Goal: Task Accomplishment & Management: Use online tool/utility

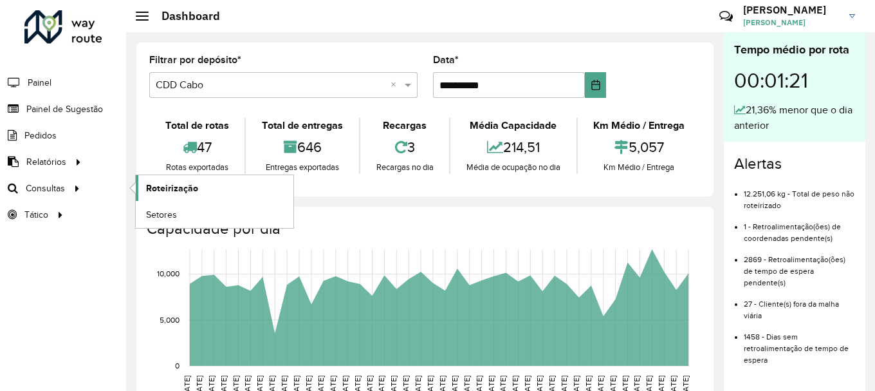
click at [164, 187] on span "Roteirização" at bounding box center [172, 188] width 52 height 14
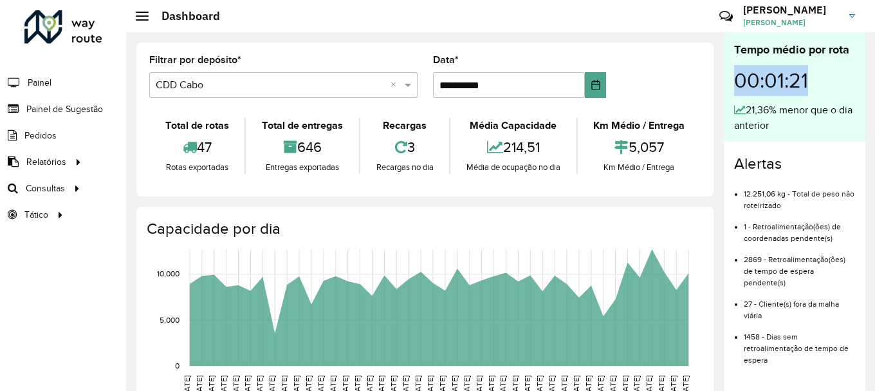
drag, startPoint x: 812, startPoint y: 78, endPoint x: 740, endPoint y: 83, distance: 72.2
click at [740, 83] on div "00:01:21" at bounding box center [794, 81] width 121 height 44
click at [524, 32] on hb-header "Dashboard Críticas? Dúvidas? Elogios? Sugestões? Entre em contato conosco! Maur…" at bounding box center [500, 16] width 749 height 32
click at [851, 15] on img at bounding box center [852, 16] width 6 height 4
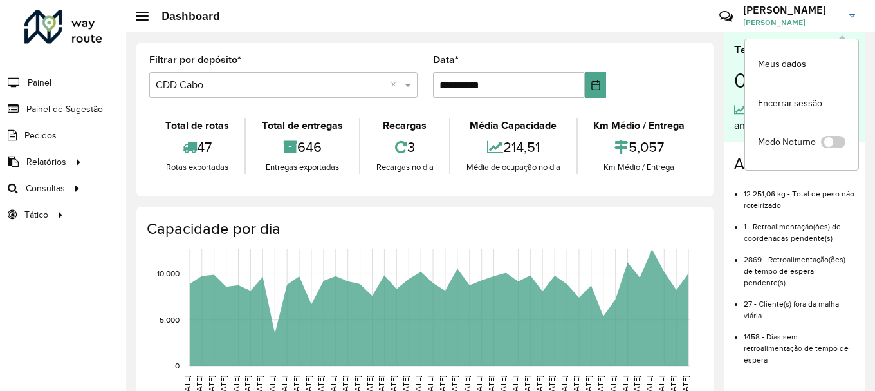
click at [670, 51] on div "**********" at bounding box center [424, 119] width 577 height 154
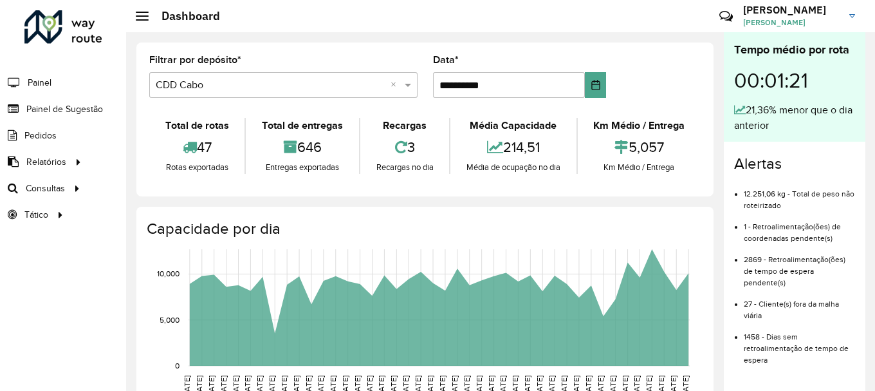
click at [853, 15] on img at bounding box center [852, 16] width 6 height 4
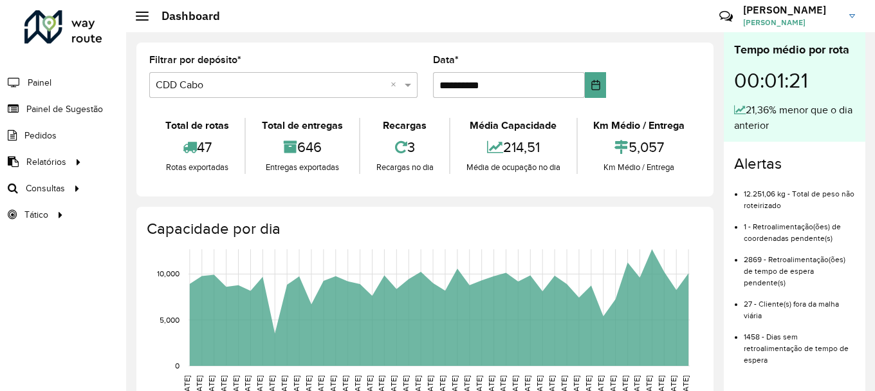
scroll to position [107, 0]
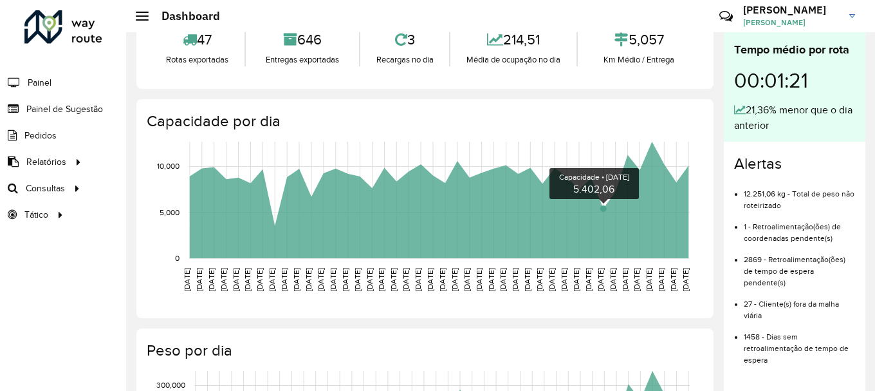
click at [602, 208] on circle at bounding box center [603, 208] width 6 height 6
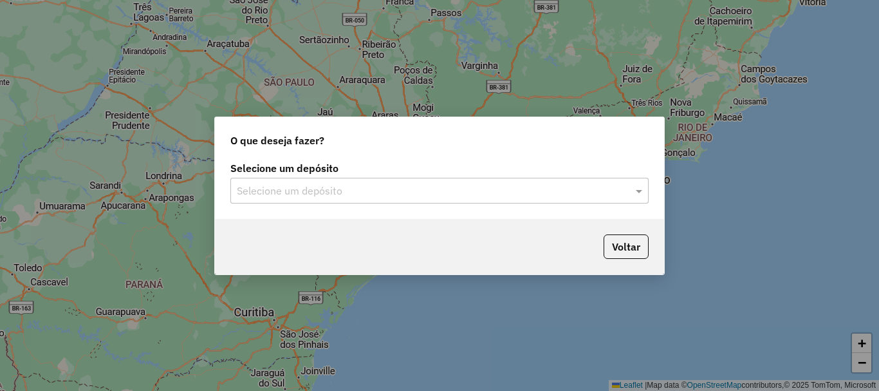
click at [295, 195] on input "text" at bounding box center [427, 190] width 380 height 15
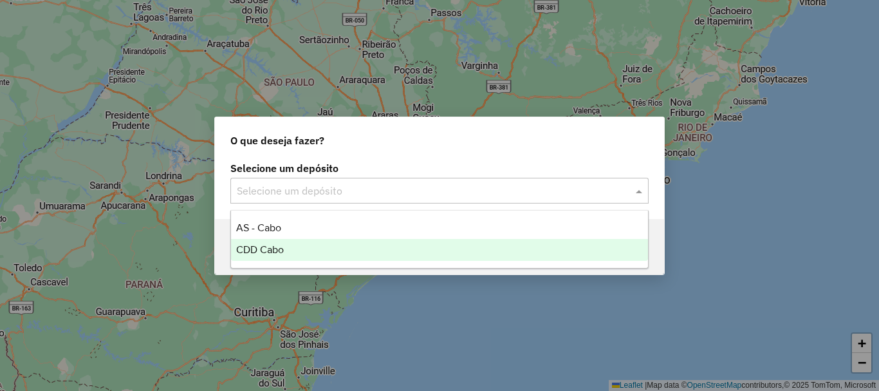
click at [273, 247] on span "CDD Cabo" at bounding box center [260, 249] width 48 height 11
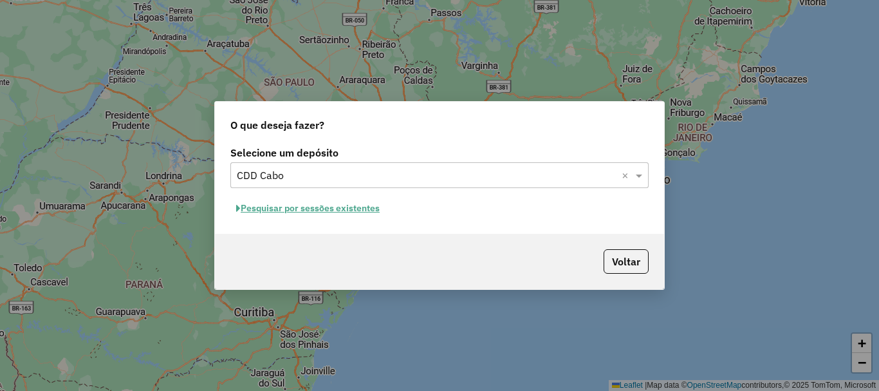
click at [304, 214] on button "Pesquisar por sessões existentes" at bounding box center [307, 208] width 155 height 20
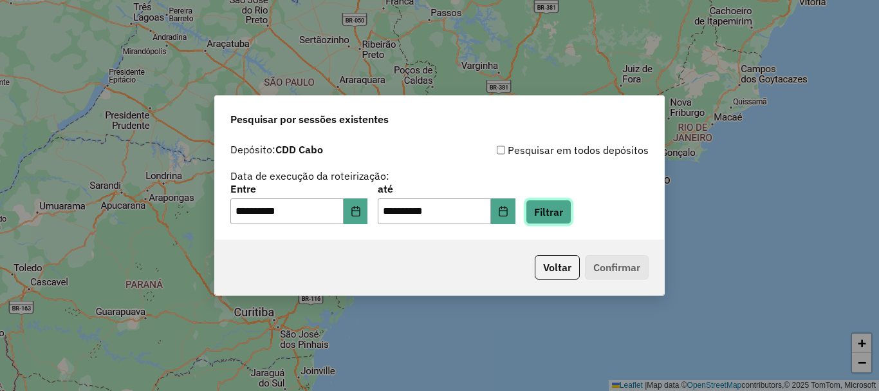
click at [551, 216] on button "Filtrar" at bounding box center [549, 211] width 46 height 24
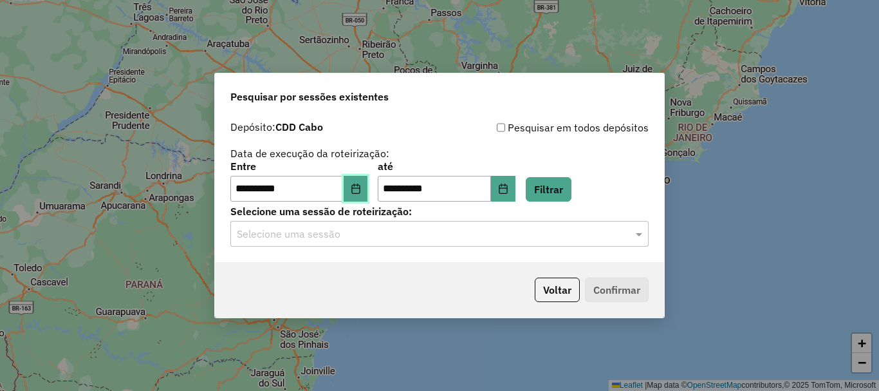
click at [365, 197] on button "Choose Date" at bounding box center [356, 189] width 24 height 26
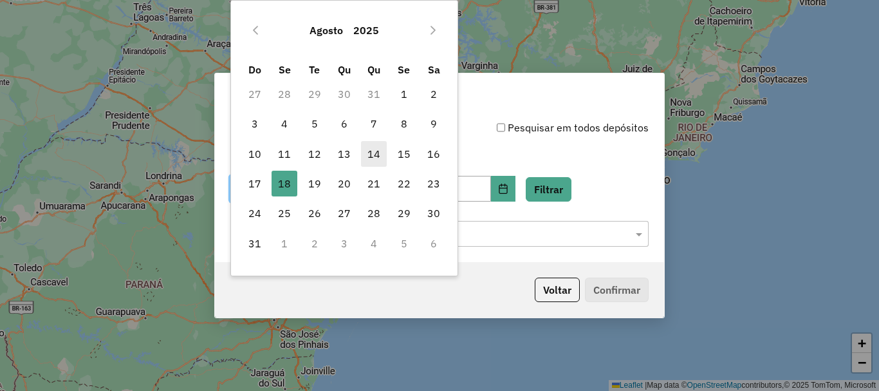
click at [371, 158] on span "14" at bounding box center [374, 154] width 26 height 26
type input "**********"
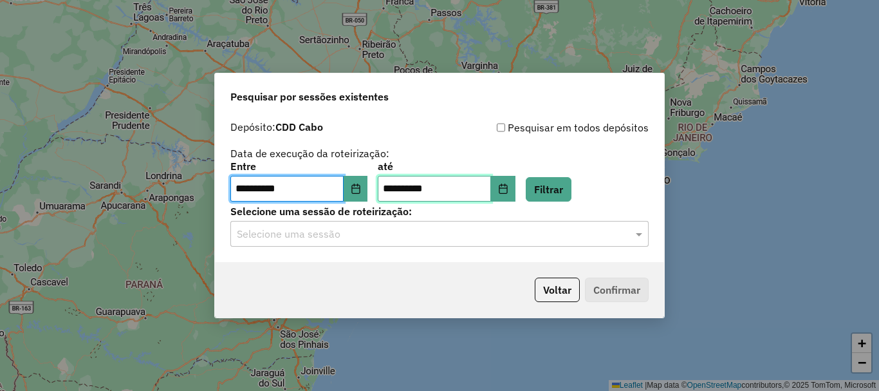
click at [468, 189] on input "**********" at bounding box center [434, 189] width 113 height 26
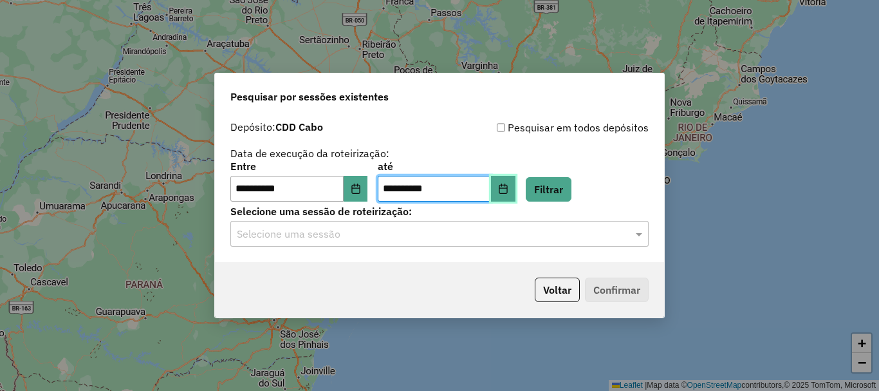
click at [507, 193] on icon "Choose Date" at bounding box center [503, 188] width 8 height 10
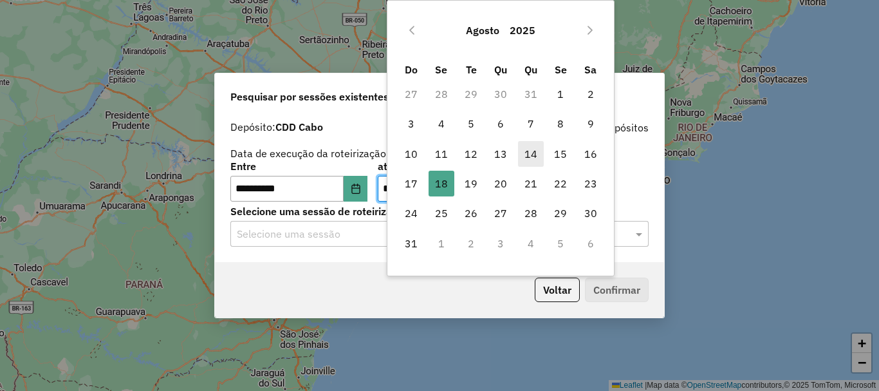
click at [529, 156] on span "14" at bounding box center [531, 154] width 26 height 26
type input "**********"
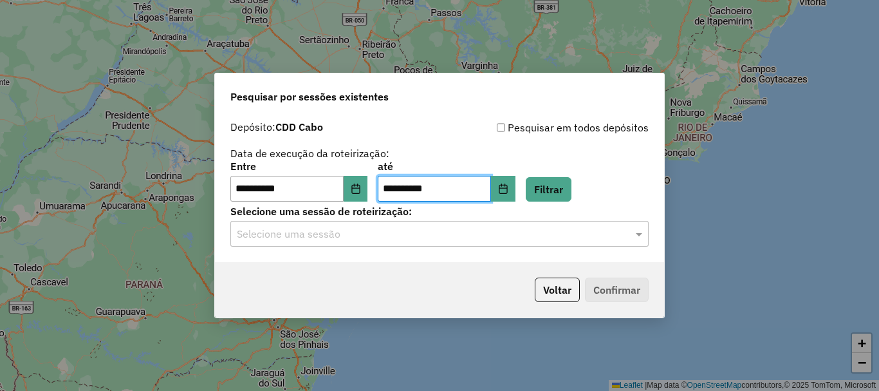
click at [542, 233] on input "text" at bounding box center [427, 233] width 380 height 15
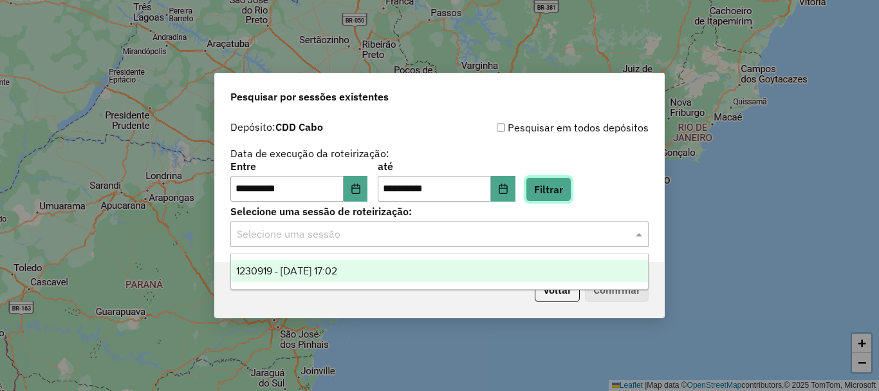
click at [558, 190] on button "Filtrar" at bounding box center [549, 189] width 46 height 24
click at [381, 235] on input "text" at bounding box center [427, 233] width 380 height 15
click at [294, 269] on span "1229662 - 14/08/2025 19:53" at bounding box center [287, 270] width 103 height 11
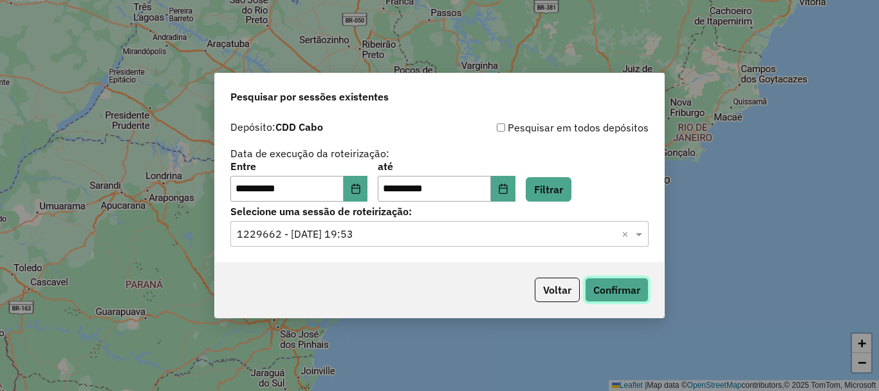
click at [590, 295] on button "Confirmar" at bounding box center [617, 289] width 64 height 24
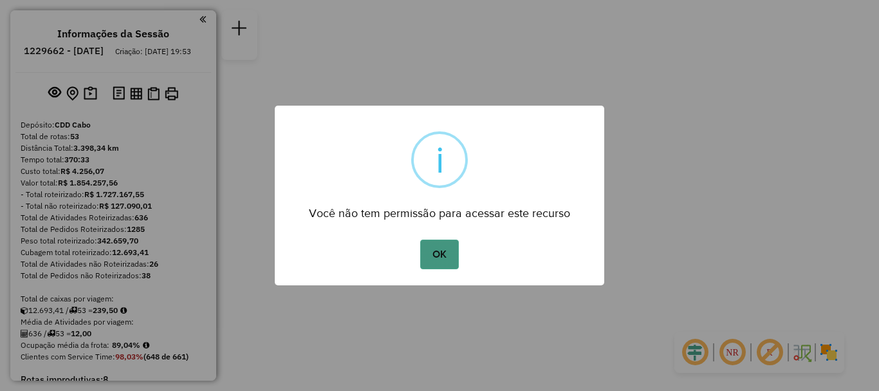
click at [447, 250] on button "OK" at bounding box center [439, 254] width 38 height 30
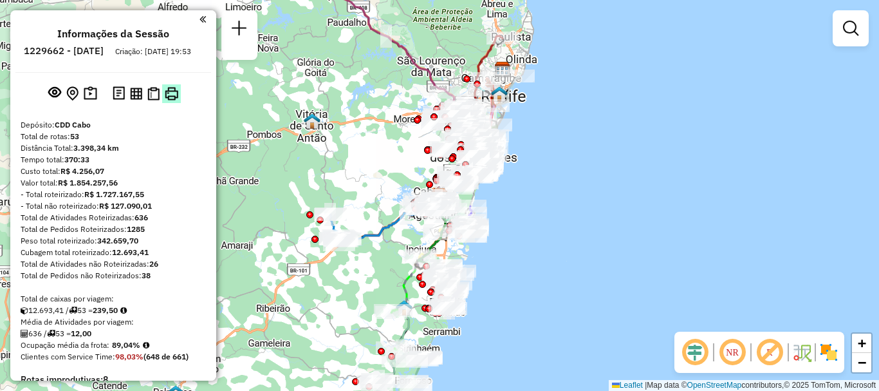
click at [170, 100] on img at bounding box center [172, 94] width 14 height 14
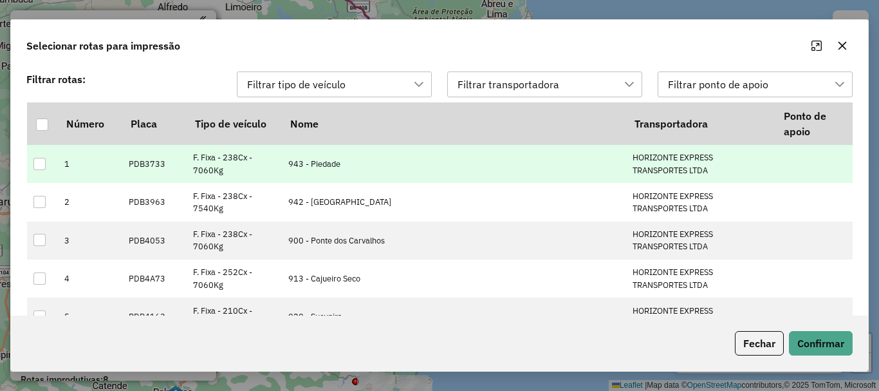
scroll to position [203, 0]
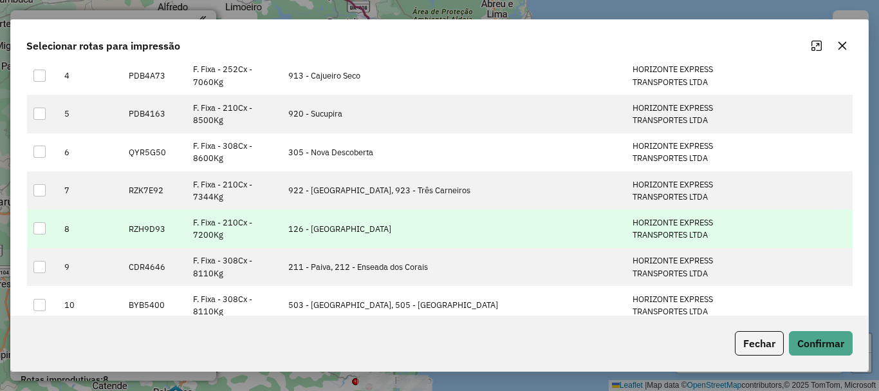
click at [39, 230] on div at bounding box center [39, 228] width 12 height 12
click at [817, 343] on button "Confirmar" at bounding box center [821, 343] width 64 height 24
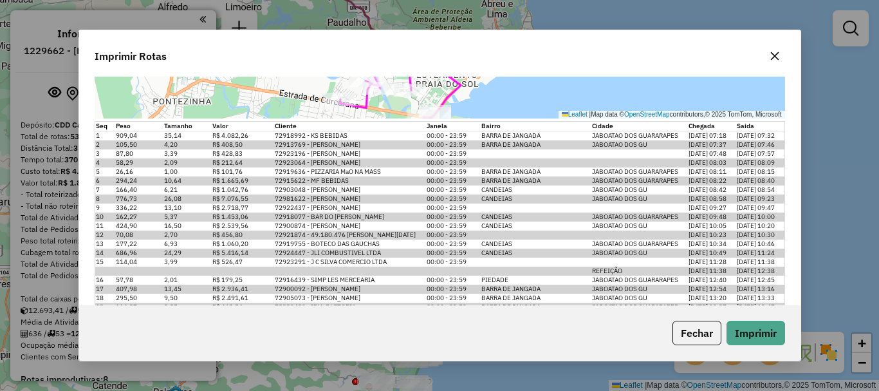
scroll to position [292, 0]
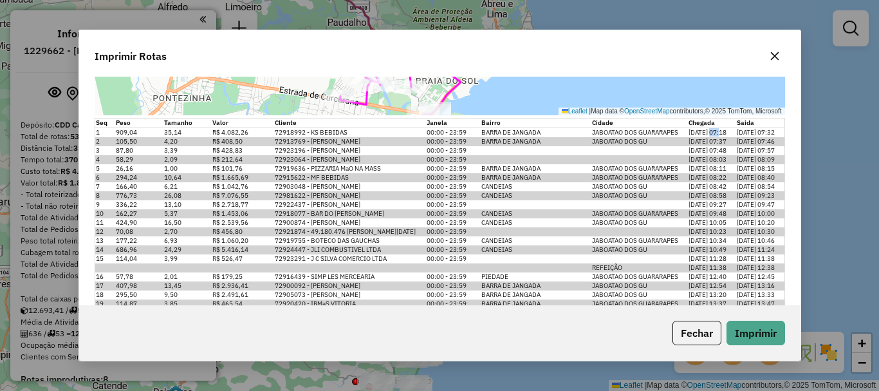
drag, startPoint x: 706, startPoint y: 134, endPoint x: 718, endPoint y: 134, distance: 11.6
click at [718, 134] on td "[DATE] 07:18" at bounding box center [712, 132] width 48 height 10
click at [765, 336] on button "Imprimir" at bounding box center [755, 332] width 59 height 24
drag, startPoint x: 99, startPoint y: 133, endPoint x: 100, endPoint y: 126, distance: 7.1
click at [122, 134] on tr "1 909,04 35,14 R$ 4.082,26 72918992 - KS BEBIDAS 00:00 - 23:59 [GEOGRAPHIC_DATA…" at bounding box center [440, 132] width 690 height 10
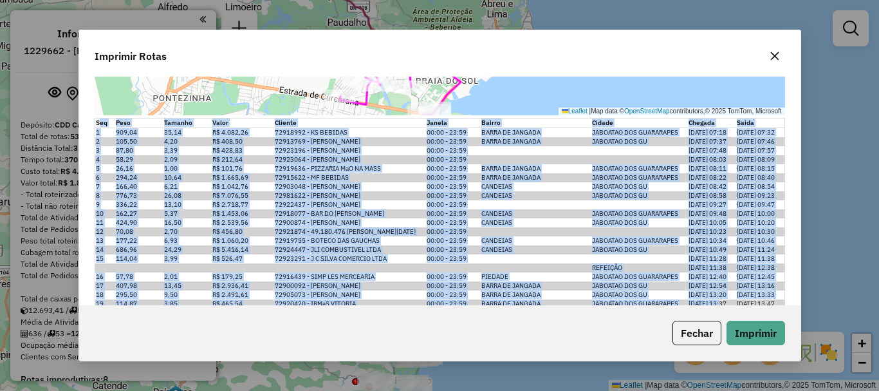
scroll to position [346, 0]
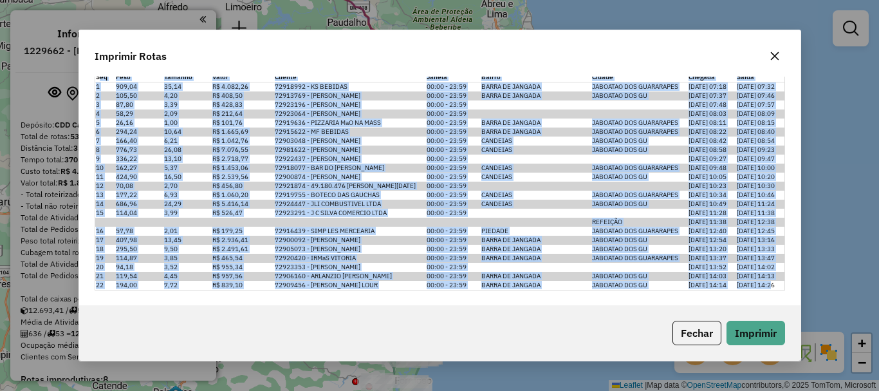
drag, startPoint x: 97, startPoint y: 125, endPoint x: 779, endPoint y: 286, distance: 700.7
click at [779, 286] on table "Seq Peso Tamanho Valor Cliente [PERSON_NAME] Cidade Chegada Saida 1 909,04 35,1…" at bounding box center [440, 181] width 690 height 218
copy table "Seq Peso Tamanho Valor Cliente [PERSON_NAME] Cidade Chegada Saida 1 909,04 35,1…"
click at [775, 60] on icon "button" at bounding box center [775, 56] width 10 height 10
